Goal: Information Seeking & Learning: Learn about a topic

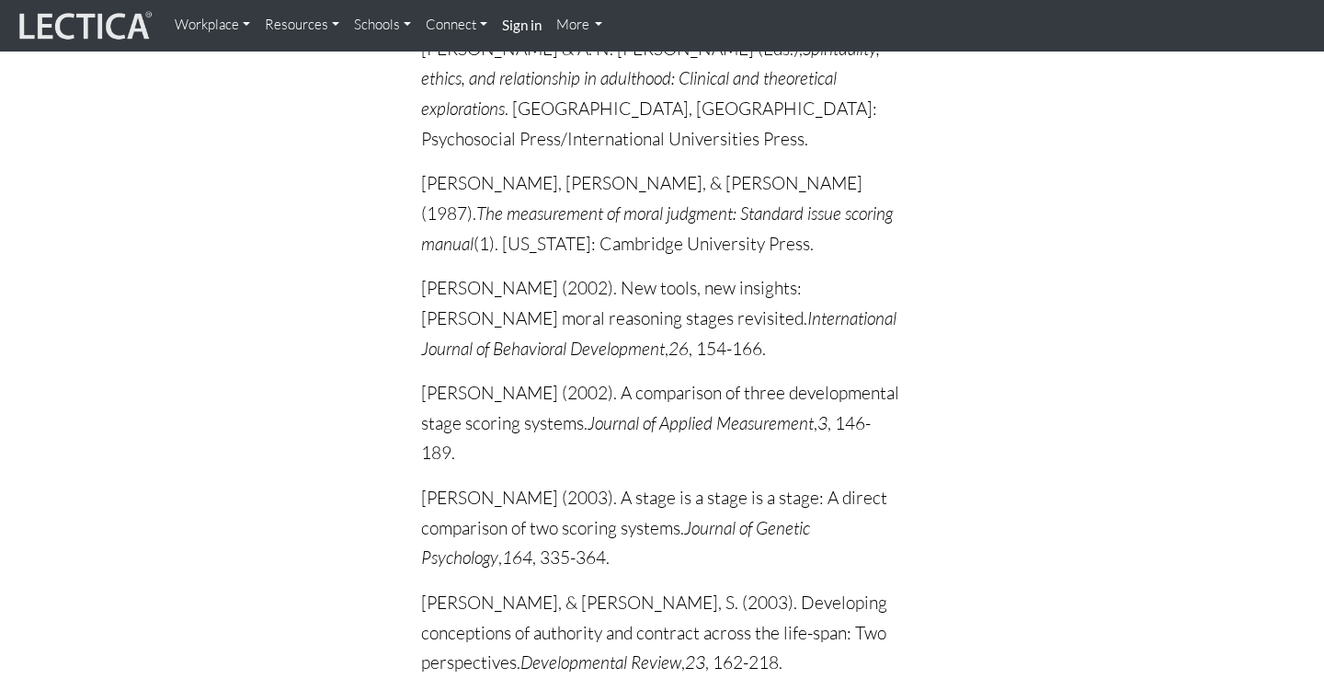
scroll to position [1083, 0]
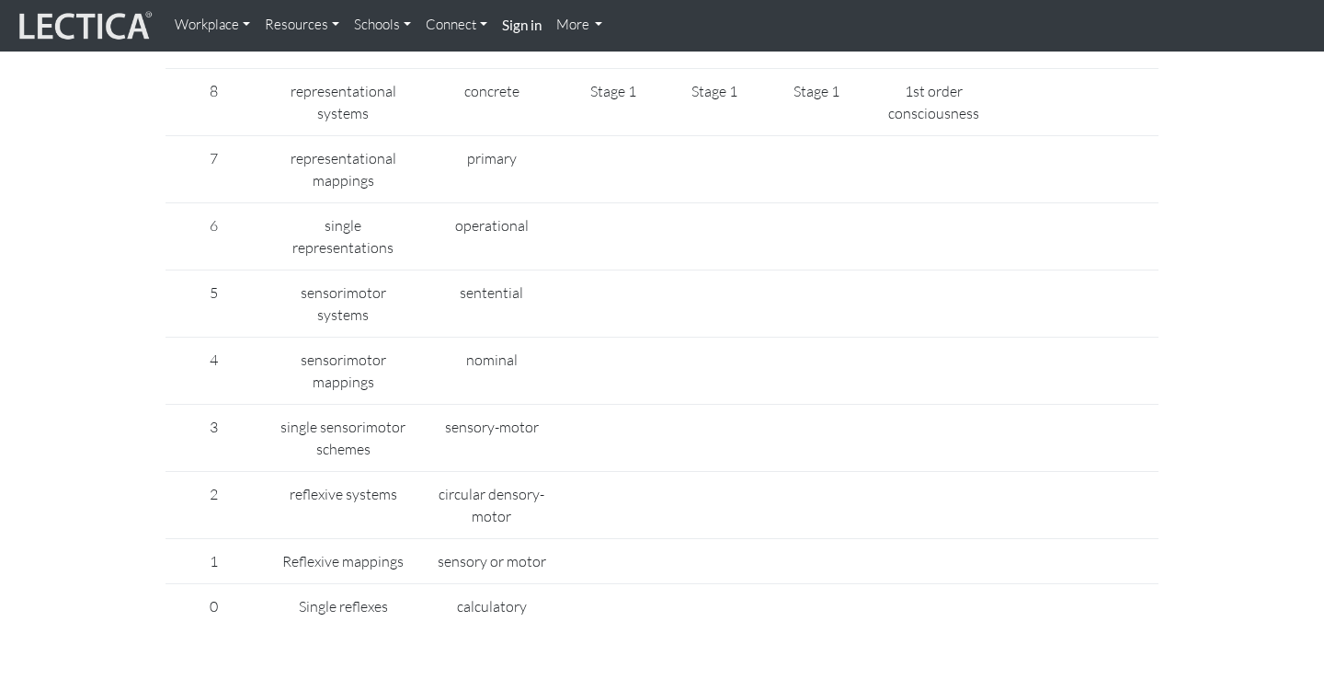
click at [69, 35] on img at bounding box center [84, 25] width 138 height 35
click at [336, 21] on link "Resources" at bounding box center [301, 25] width 89 height 36
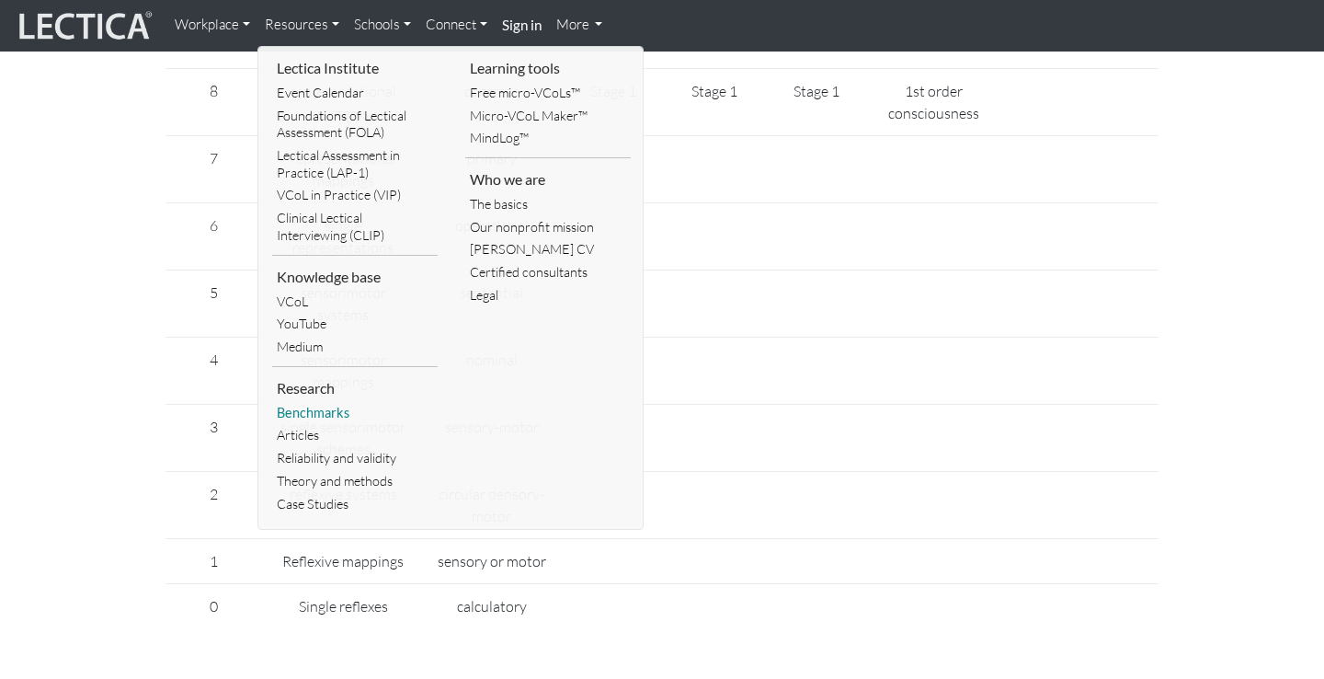
click at [324, 402] on link "Benchmarks" at bounding box center [355, 413] width 166 height 23
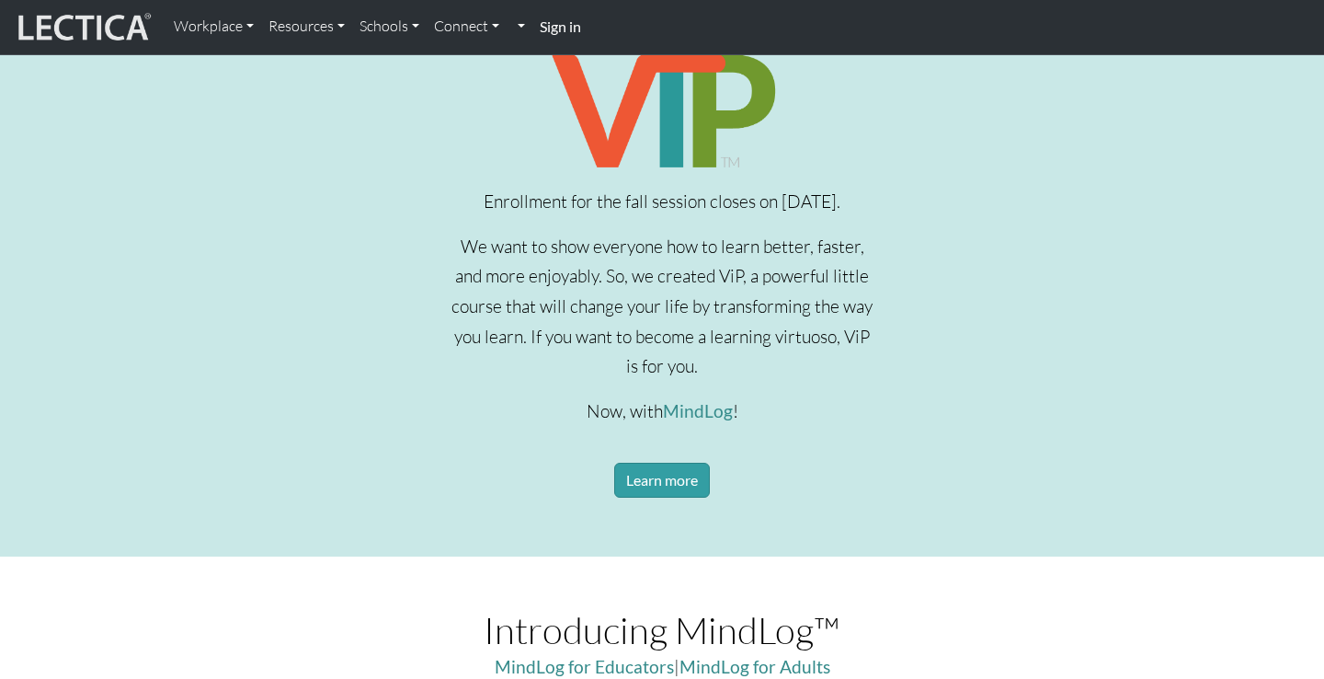
scroll to position [684, 0]
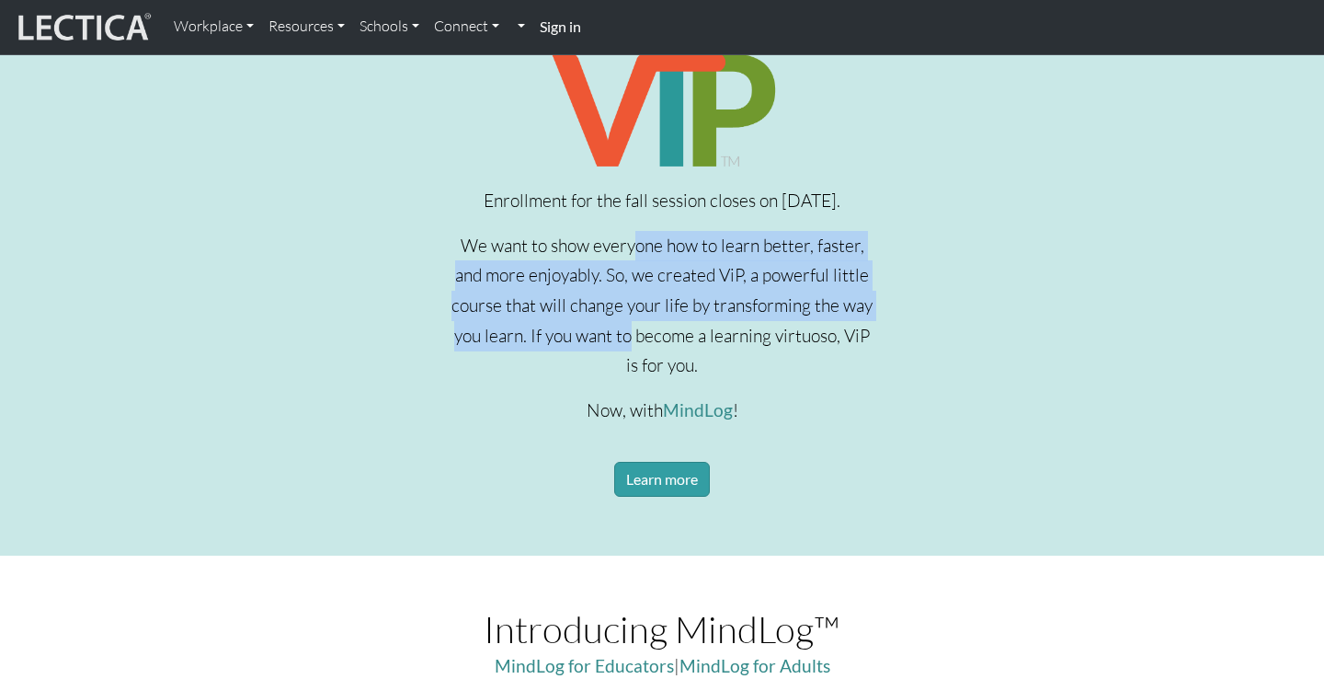
drag, startPoint x: 634, startPoint y: 243, endPoint x: 634, endPoint y: 331, distance: 88.3
click at [634, 331] on p "We want to show everyone how to learn better, faster, and more enjoyably. So, w…" at bounding box center [662, 306] width 427 height 150
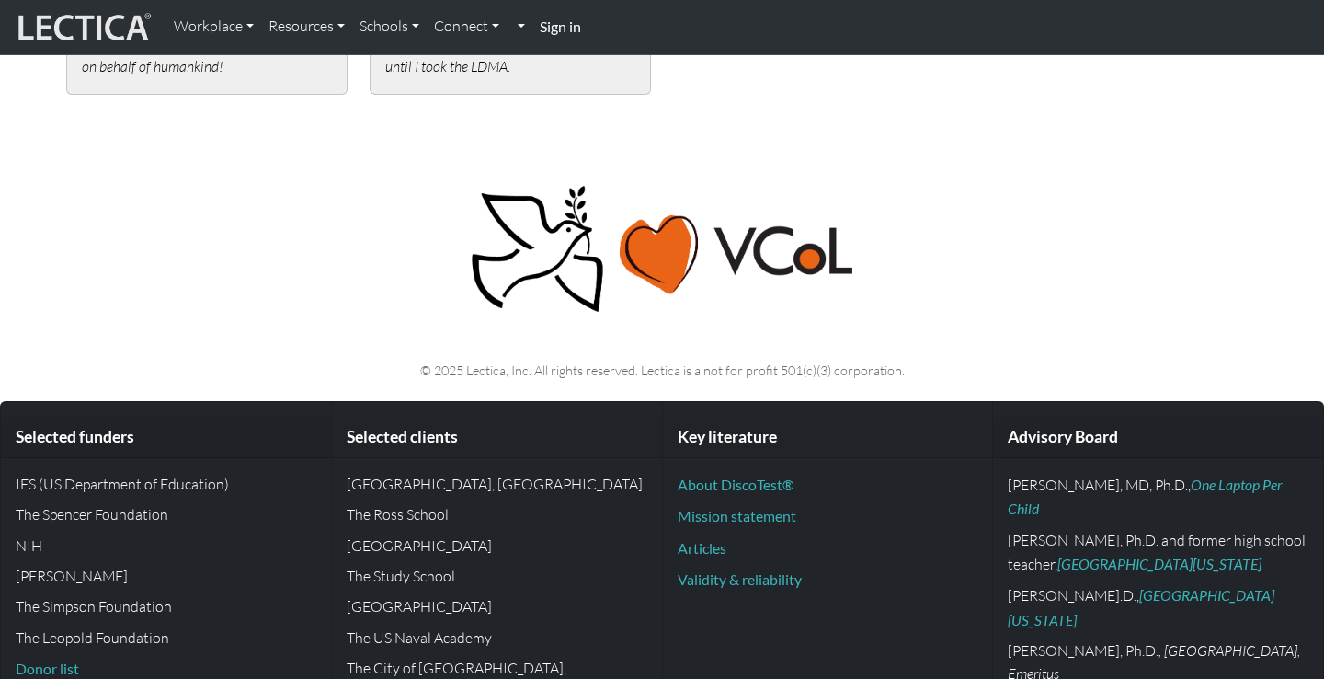
scroll to position [4397, 0]
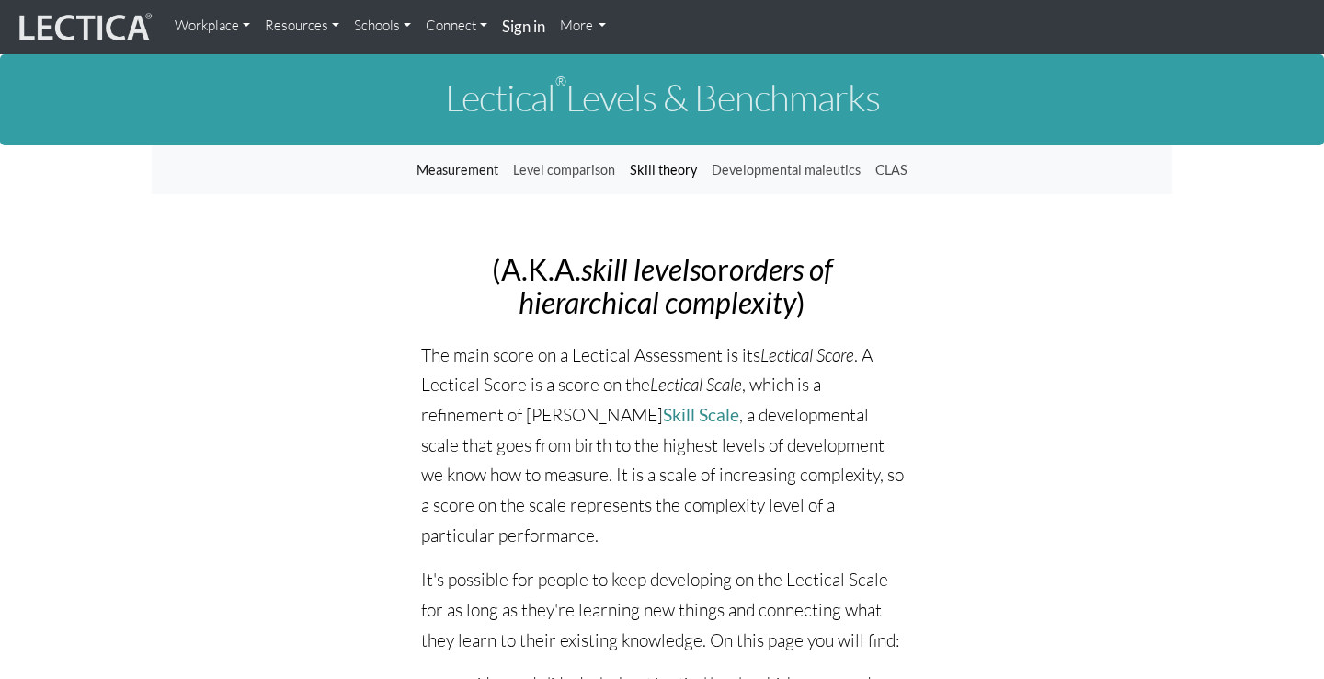
click at [662, 162] on link "Skill theory" at bounding box center [663, 170] width 82 height 35
